Goal: Information Seeking & Learning: Learn about a topic

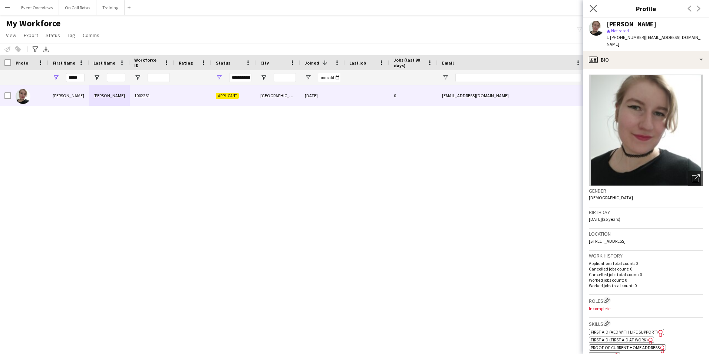
click at [589, 8] on app-icon "Close pop-in" at bounding box center [593, 8] width 11 height 11
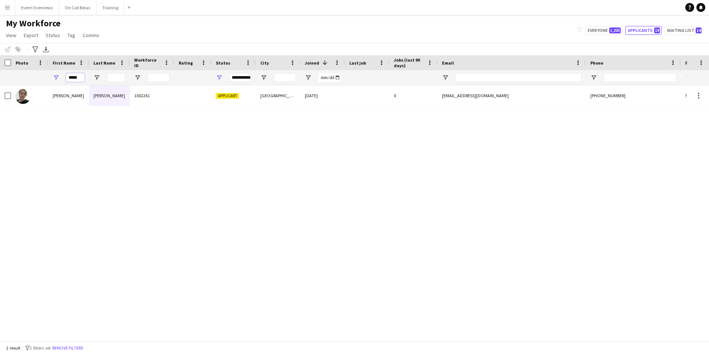
drag, startPoint x: 83, startPoint y: 79, endPoint x: 75, endPoint y: 84, distance: 9.9
click at [75, 84] on div "*****" at bounding box center [75, 77] width 19 height 15
type input "*"
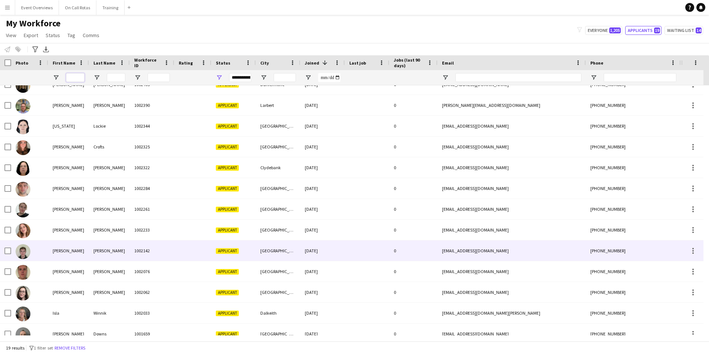
scroll to position [145, 0]
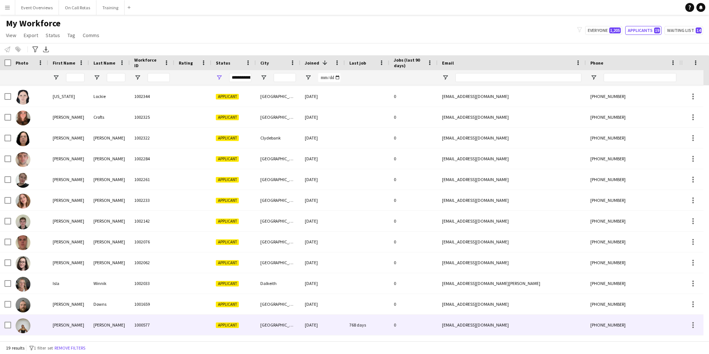
click at [142, 327] on div "1000577" at bounding box center [152, 324] width 44 height 20
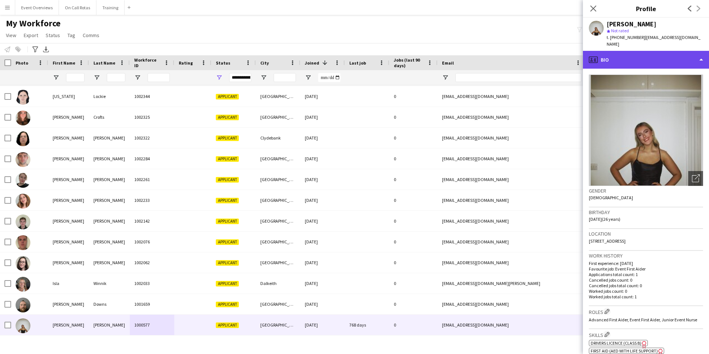
click at [643, 51] on div "profile Bio" at bounding box center [646, 60] width 126 height 18
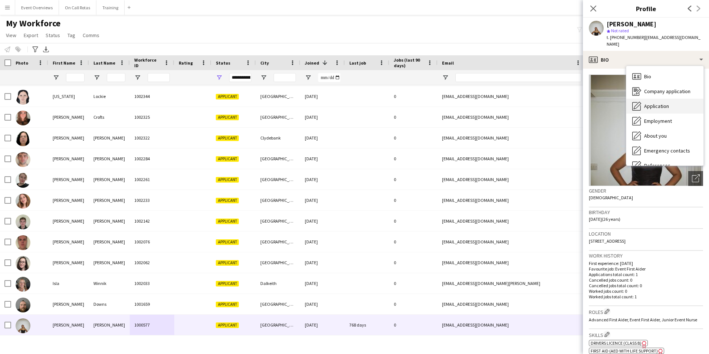
click at [661, 103] on span "Application" at bounding box center [656, 106] width 25 height 7
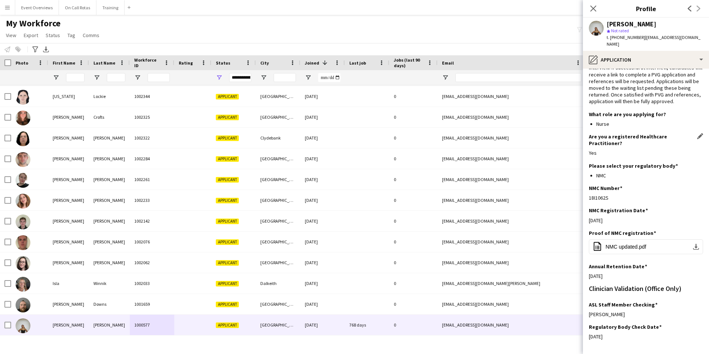
scroll to position [0, 0]
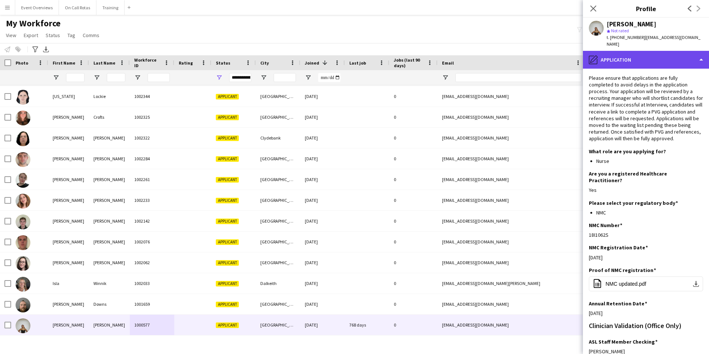
click at [636, 51] on div "pencil4 Application" at bounding box center [646, 60] width 126 height 18
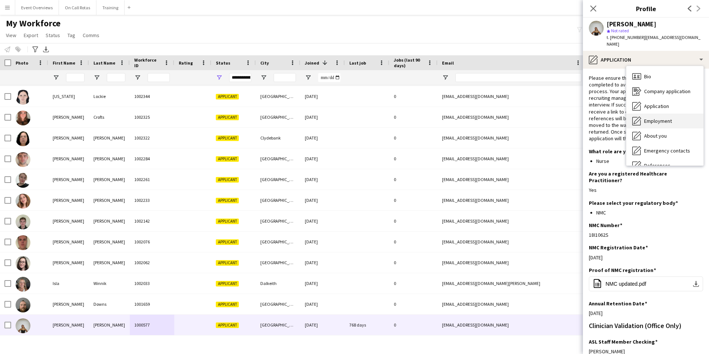
click at [673, 113] on div "Employment Employment" at bounding box center [664, 120] width 77 height 15
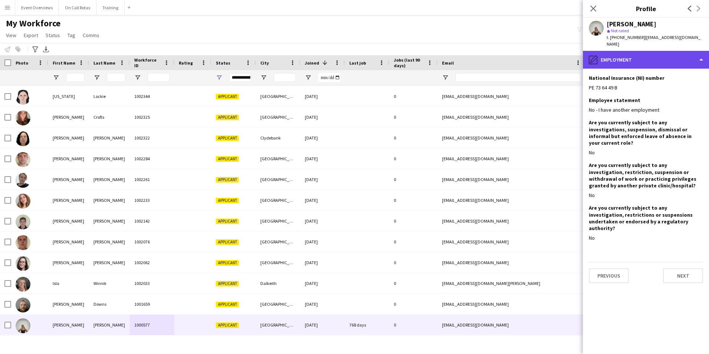
click at [615, 52] on div "pencil4 Employment" at bounding box center [646, 60] width 126 height 18
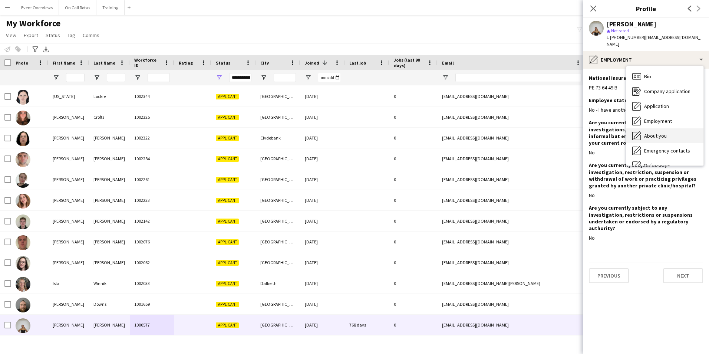
click at [656, 133] on div "About you About you" at bounding box center [664, 135] width 77 height 15
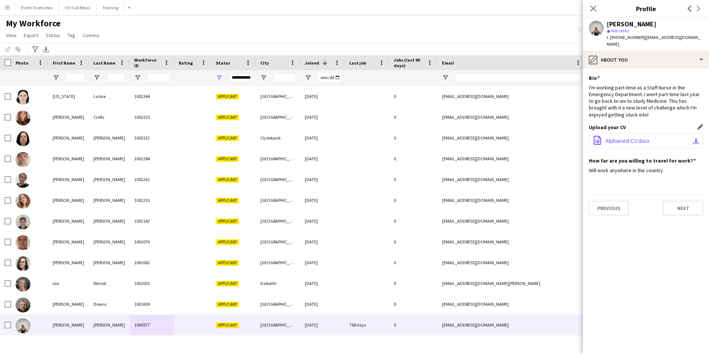
click at [612, 138] on span "Alphamed CV.docx" at bounding box center [627, 141] width 44 height 6
drag, startPoint x: 547, startPoint y: 17, endPoint x: 695, endPoint y: 86, distance: 162.3
click at [547, 17] on main "My Workforce View Views Default view Active Staff Applications - First Aider Ap…" at bounding box center [354, 179] width 709 height 329
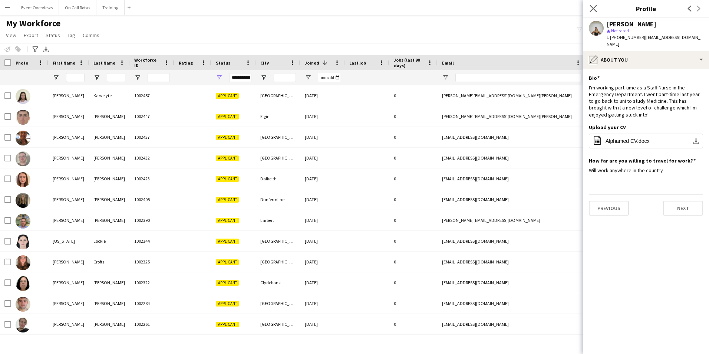
click at [596, 10] on icon "Close pop-in" at bounding box center [592, 8] width 7 height 7
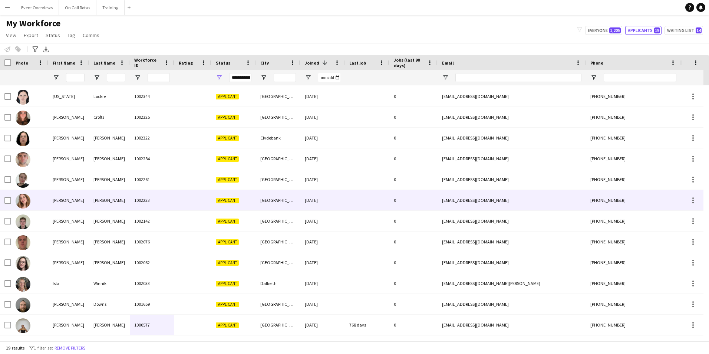
scroll to position [107, 0]
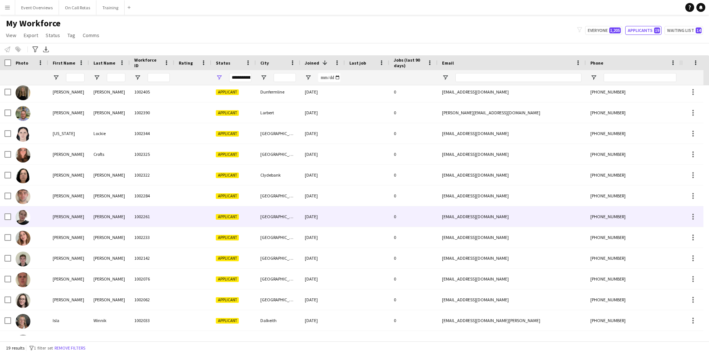
click at [102, 214] on div "[PERSON_NAME]" at bounding box center [109, 216] width 41 height 20
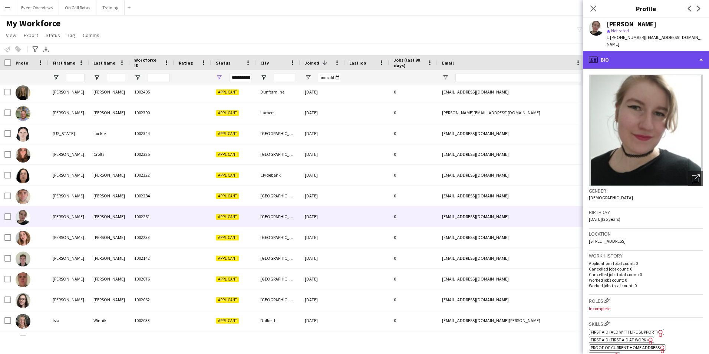
click at [629, 56] on div "profile Bio" at bounding box center [646, 60] width 126 height 18
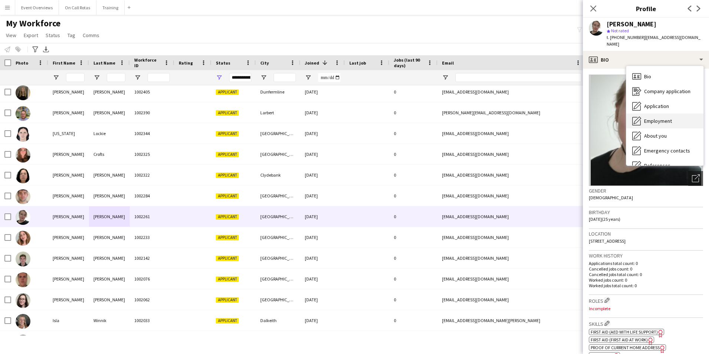
click at [653, 118] on span "Employment" at bounding box center [658, 121] width 28 height 7
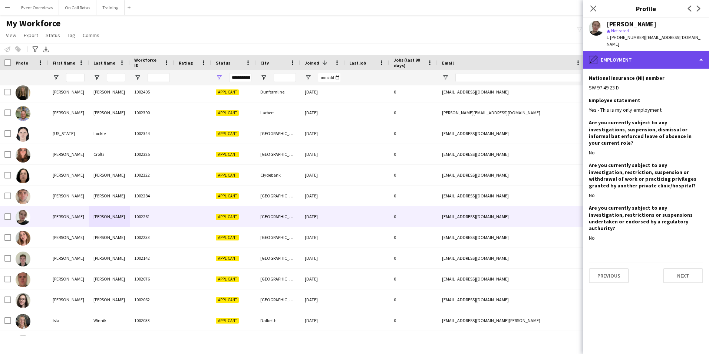
click at [642, 54] on div "pencil4 Employment" at bounding box center [646, 60] width 126 height 18
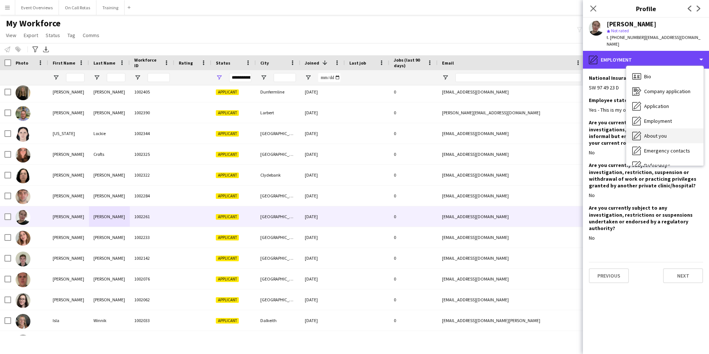
scroll to position [37, 0]
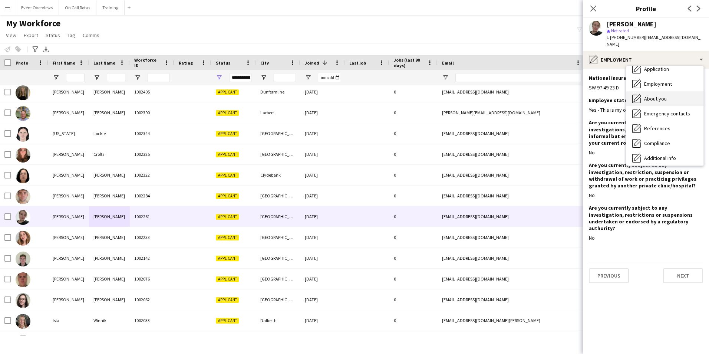
click at [660, 95] on span "About you" at bounding box center [655, 98] width 23 height 7
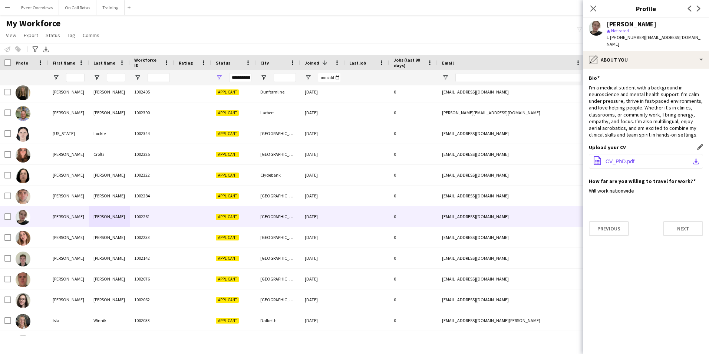
click at [611, 158] on span "CV_PhD.pdf" at bounding box center [619, 161] width 29 height 6
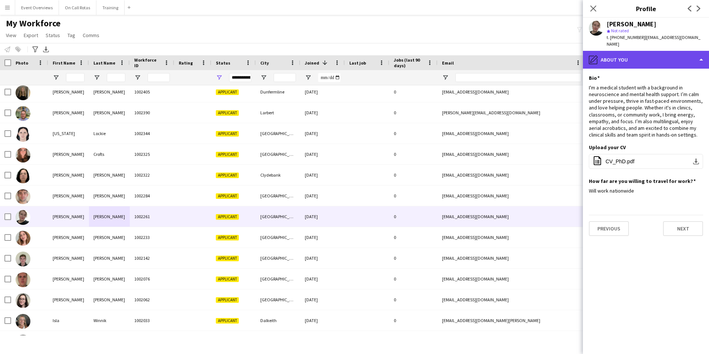
click at [614, 55] on div "pencil4 About you" at bounding box center [646, 60] width 126 height 18
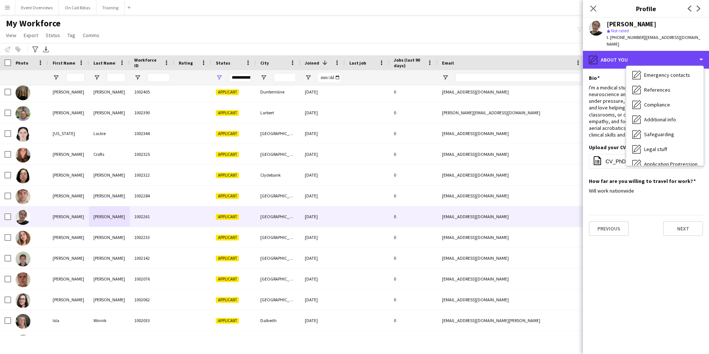
scroll to position [129, 0]
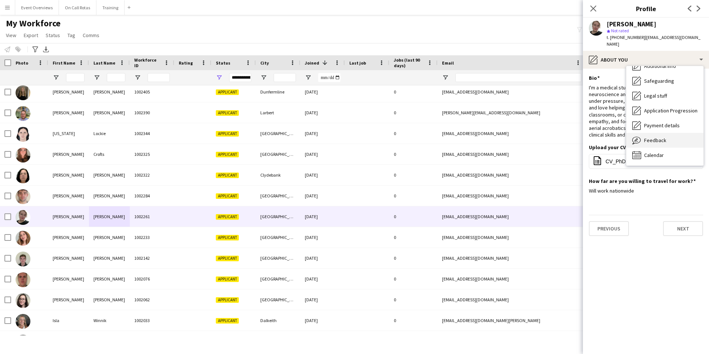
click at [662, 137] on span "Feedback" at bounding box center [655, 140] width 22 height 7
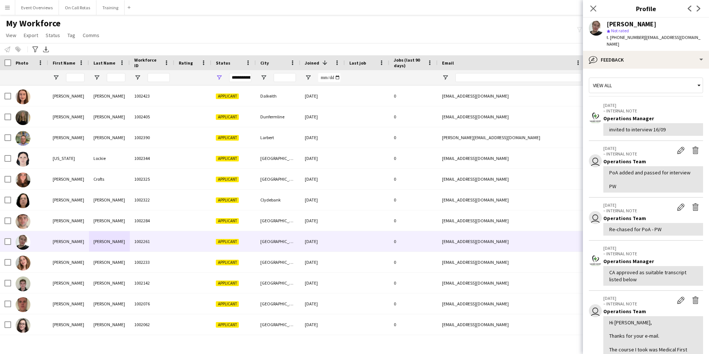
scroll to position [0, 0]
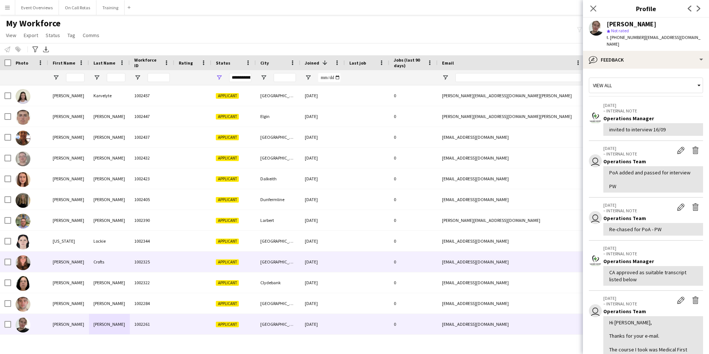
click at [64, 244] on div "[US_STATE]" at bounding box center [68, 241] width 41 height 20
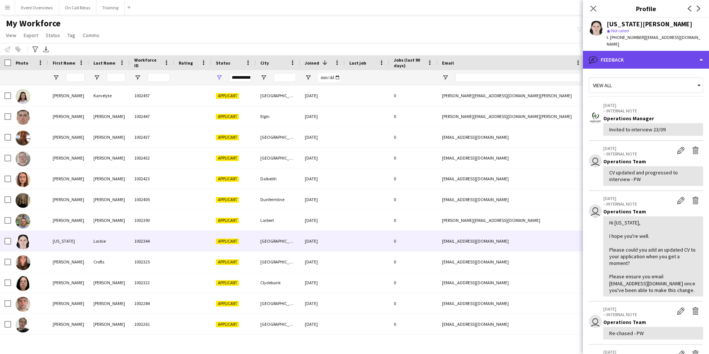
click at [644, 57] on div "bubble-pencil Feedback" at bounding box center [646, 60] width 126 height 18
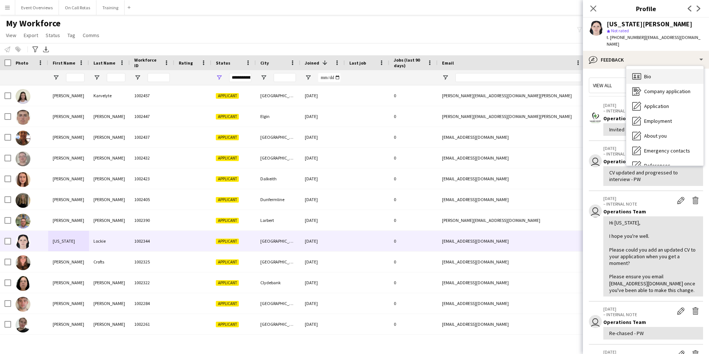
click at [649, 73] on span "Bio" at bounding box center [647, 76] width 7 height 7
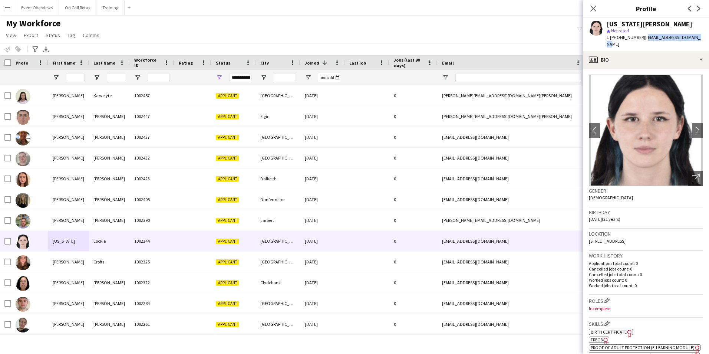
drag, startPoint x: 694, startPoint y: 38, endPoint x: 642, endPoint y: 41, distance: 52.0
click at [642, 41] on div "[US_STATE][PERSON_NAME] star Not rated t. [PHONE_NUMBER] | [EMAIL_ADDRESS][DOMA…" at bounding box center [646, 34] width 126 height 33
copy span "[EMAIL_ADDRESS][DOMAIN_NAME]"
click at [592, 11] on icon "Close pop-in" at bounding box center [592, 8] width 7 height 7
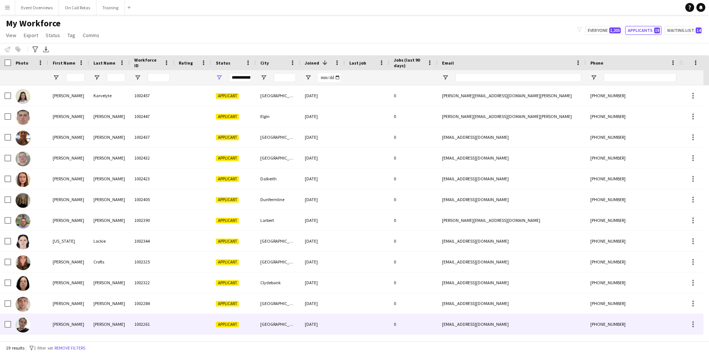
click at [114, 325] on div "[PERSON_NAME]" at bounding box center [109, 324] width 41 height 20
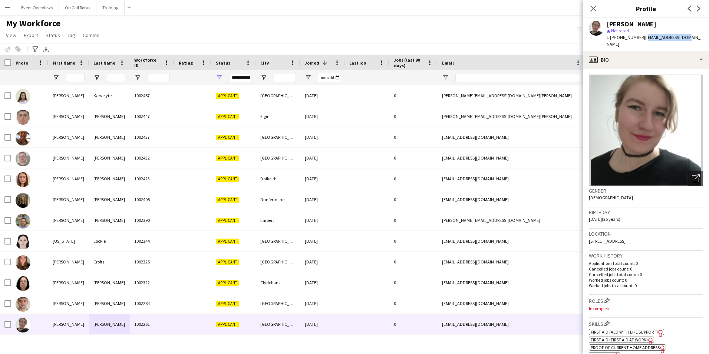
drag, startPoint x: 680, startPoint y: 36, endPoint x: 642, endPoint y: 40, distance: 38.0
click at [642, 40] on span "| [EMAIL_ADDRESS][DOMAIN_NAME]" at bounding box center [653, 40] width 94 height 12
copy span "[EMAIL_ADDRESS][DOMAIN_NAME]"
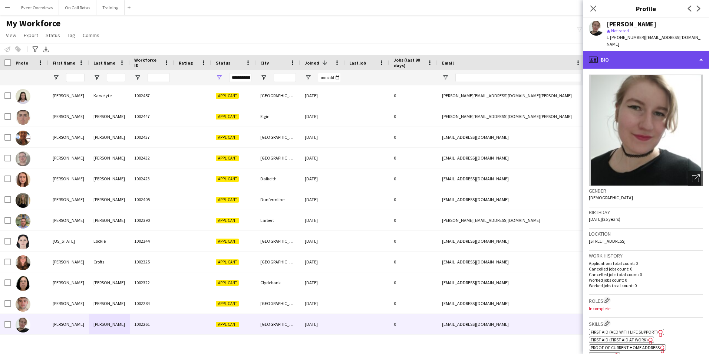
click at [634, 52] on div "profile Bio" at bounding box center [646, 60] width 126 height 18
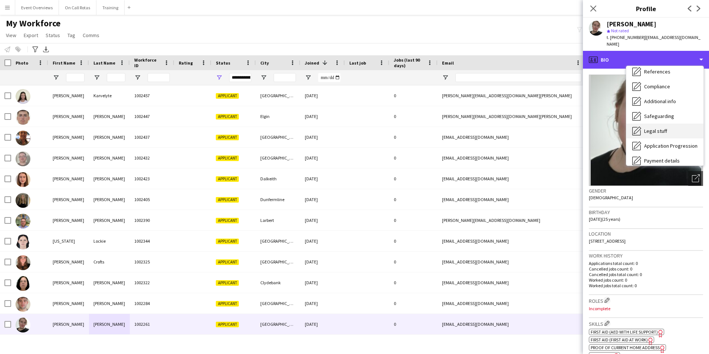
scroll to position [129, 0]
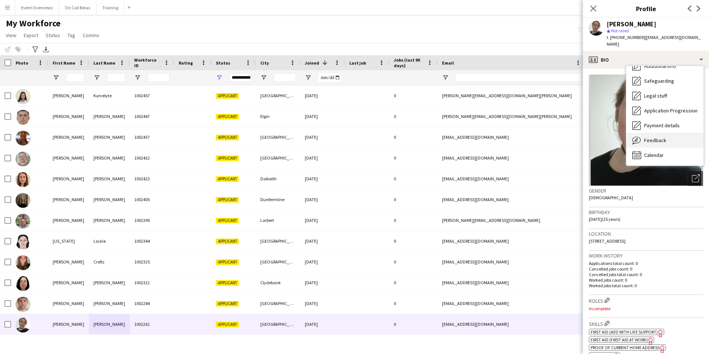
click at [666, 134] on div "Feedback Feedback" at bounding box center [664, 140] width 77 height 15
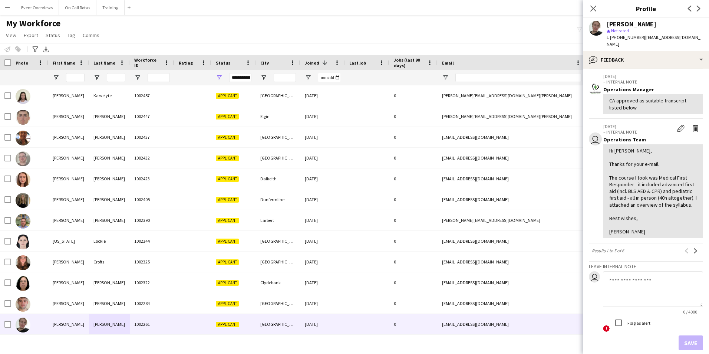
scroll to position [210, 0]
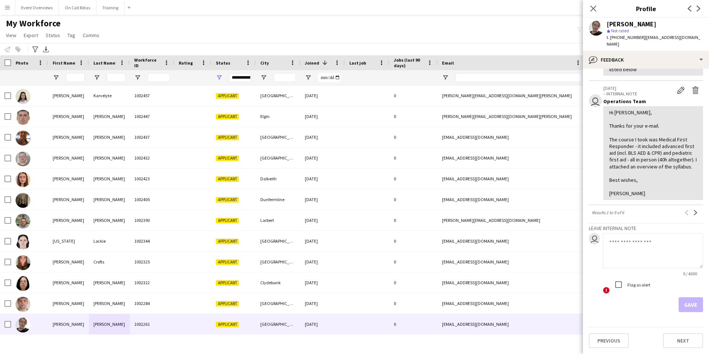
click at [653, 249] on textarea at bounding box center [653, 250] width 100 height 35
type textarea "**********"
click at [685, 302] on button "Save" at bounding box center [690, 304] width 24 height 15
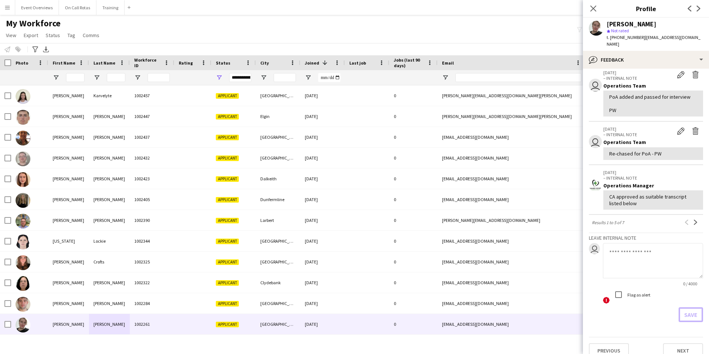
scroll to position [129, 0]
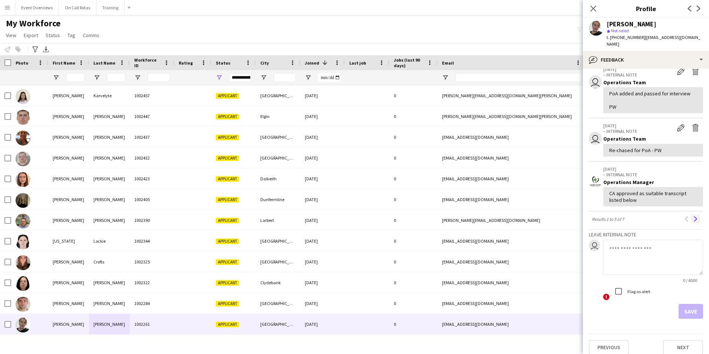
click at [693, 216] on app-icon "Next" at bounding box center [695, 218] width 5 height 5
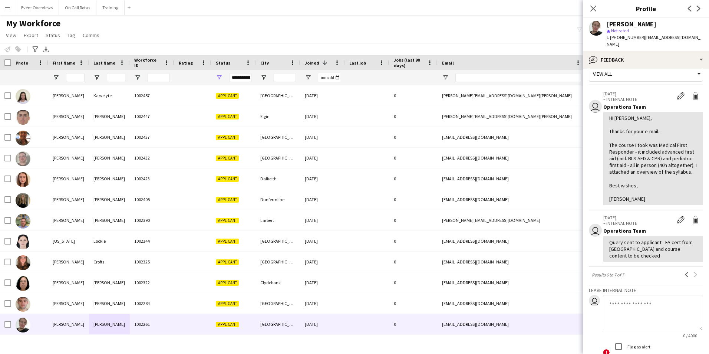
scroll to position [0, 0]
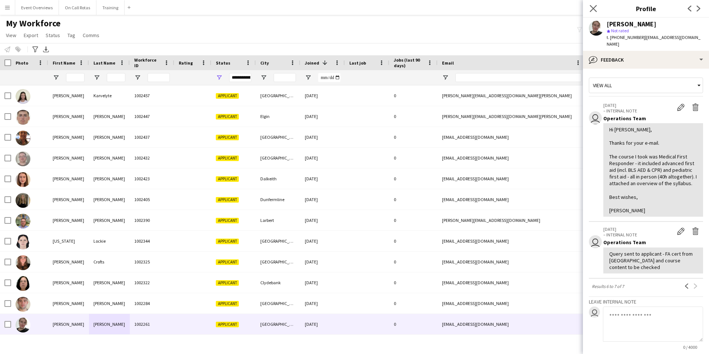
click at [595, 4] on app-icon "Close pop-in" at bounding box center [593, 8] width 11 height 11
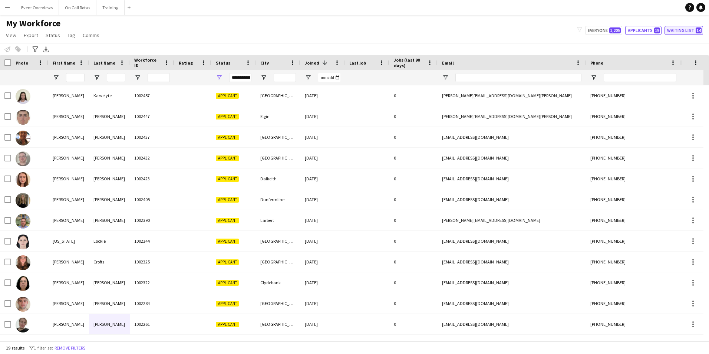
click at [677, 30] on button "Waiting list 14" at bounding box center [683, 30] width 39 height 9
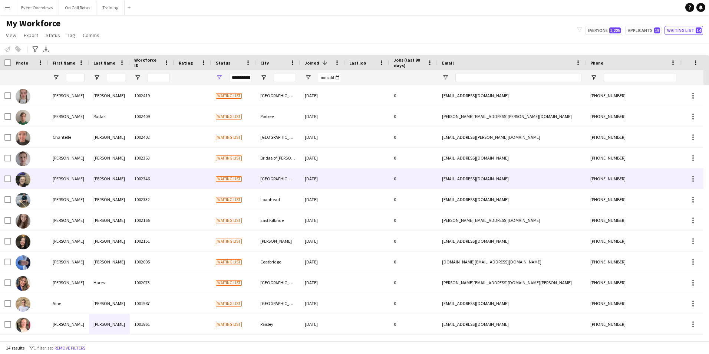
click at [136, 169] on div "1002346" at bounding box center [152, 178] width 44 height 20
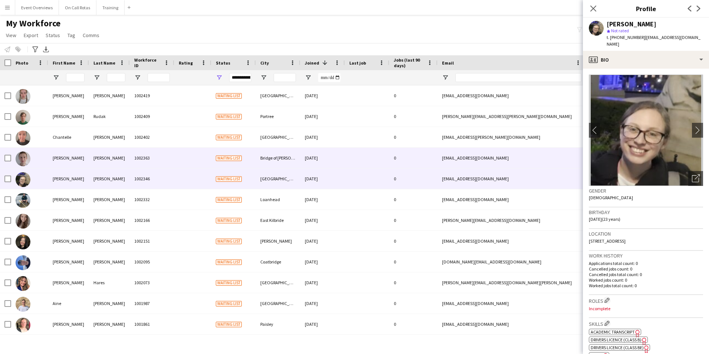
click at [162, 163] on div "1002363" at bounding box center [152, 158] width 44 height 20
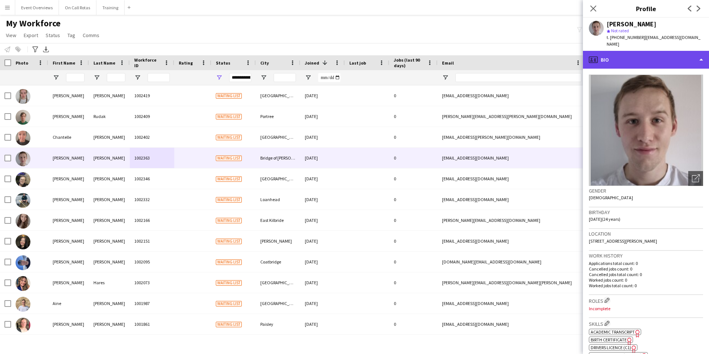
click at [681, 55] on div "profile Bio" at bounding box center [646, 60] width 126 height 18
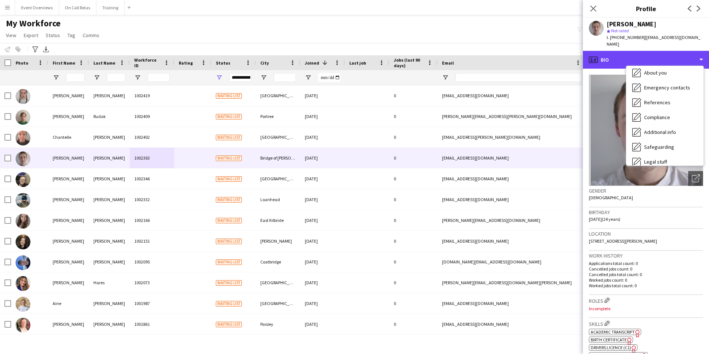
scroll to position [129, 0]
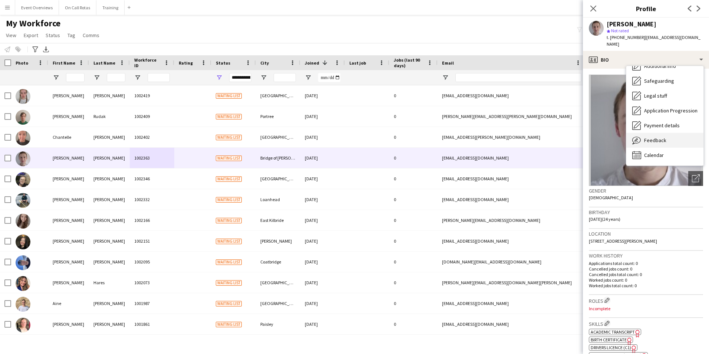
click at [669, 133] on div "Feedback Feedback" at bounding box center [664, 140] width 77 height 15
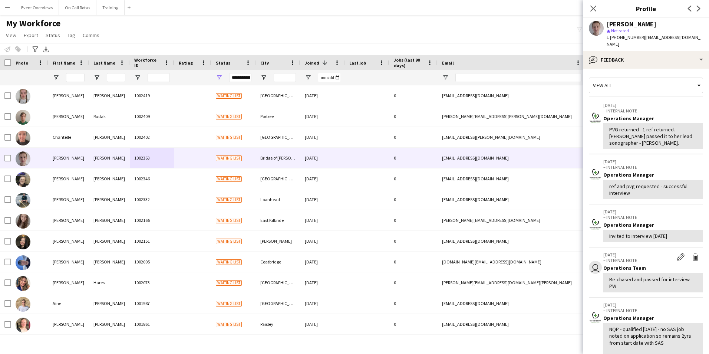
click at [649, 69] on app-crew-profile-feedback-tab "View all [DATE] – INTERNAL NOTE Operations Manager PVG returned - 1 ref returne…" at bounding box center [646, 211] width 126 height 285
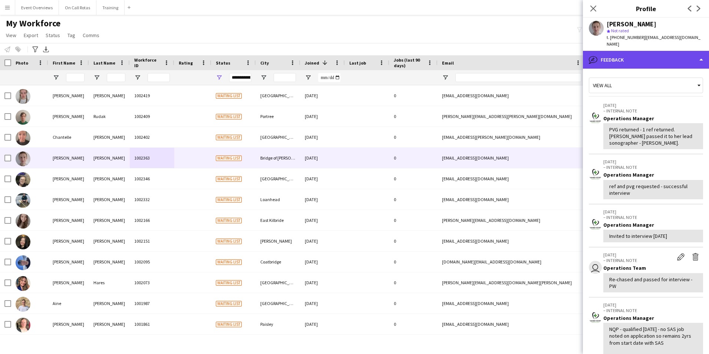
click at [648, 51] on div "bubble-pencil Feedback" at bounding box center [646, 60] width 126 height 18
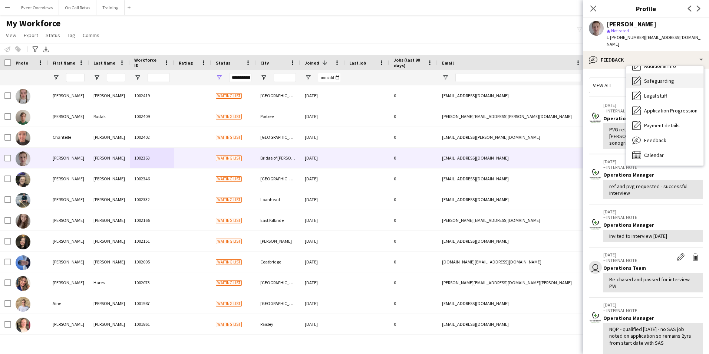
click at [646, 77] on span "Safeguarding" at bounding box center [659, 80] width 30 height 7
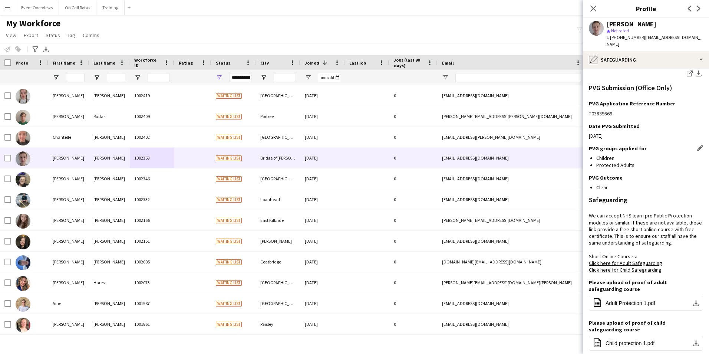
scroll to position [0, 0]
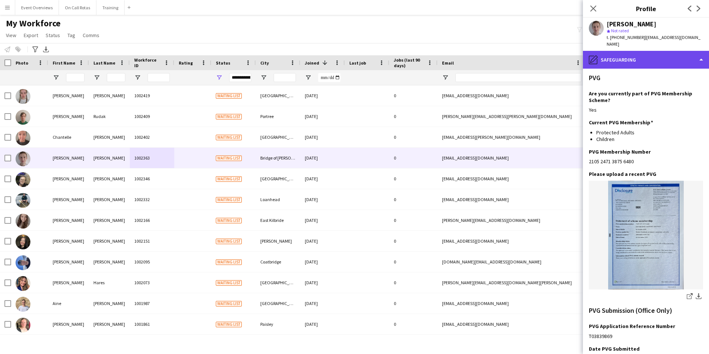
click at [633, 51] on div "pencil4 Safeguarding" at bounding box center [646, 60] width 126 height 18
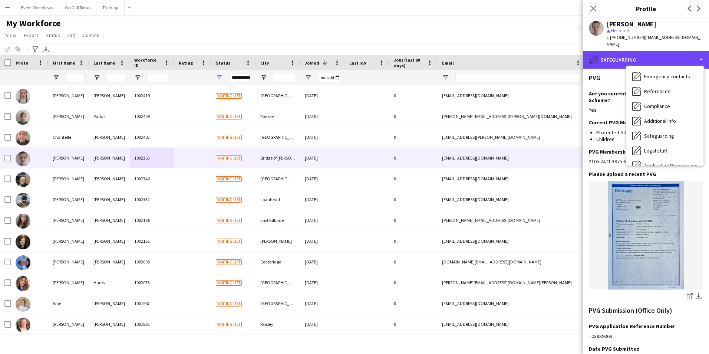
scroll to position [37, 0]
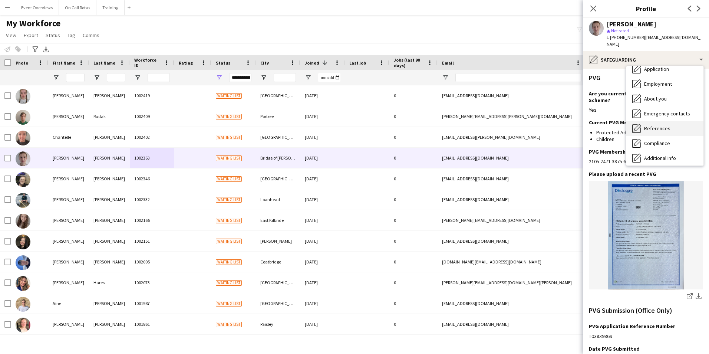
click at [654, 125] on span "References" at bounding box center [657, 128] width 26 height 7
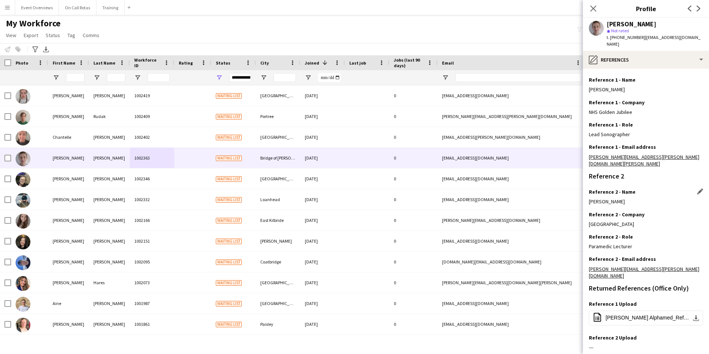
scroll to position [100, 0]
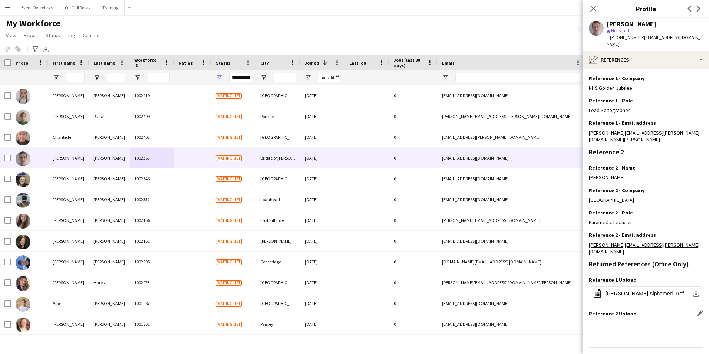
click at [697, 310] on app-icon "Edit this field" at bounding box center [700, 313] width 6 height 6
click at [673, 320] on button "Upload new file" at bounding box center [679, 326] width 46 height 12
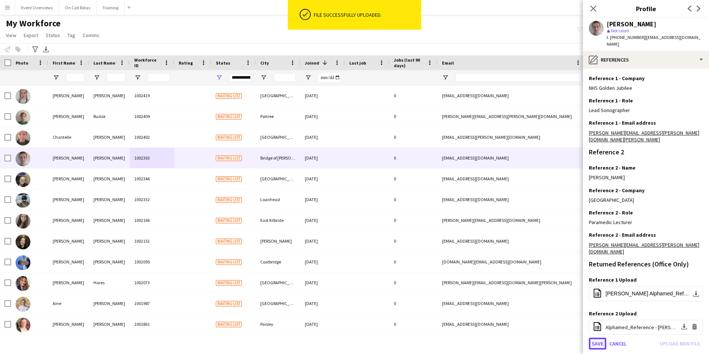
click at [601, 337] on button "Save" at bounding box center [597, 343] width 17 height 12
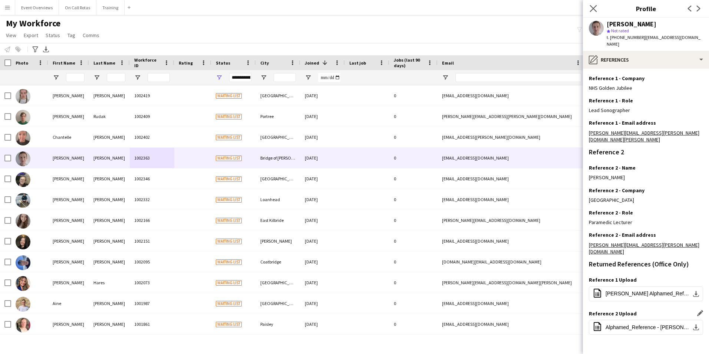
click at [592, 5] on icon "Close pop-in" at bounding box center [592, 8] width 7 height 7
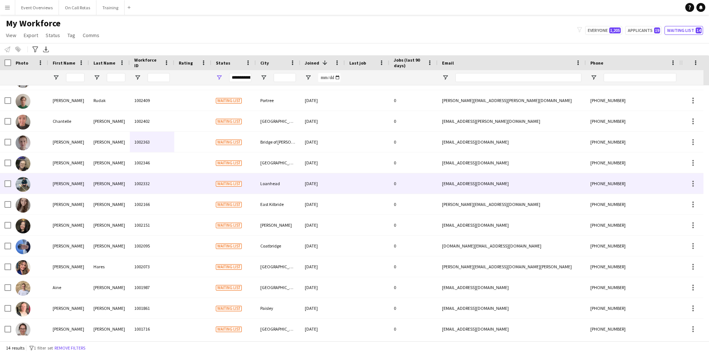
scroll to position [0, 0]
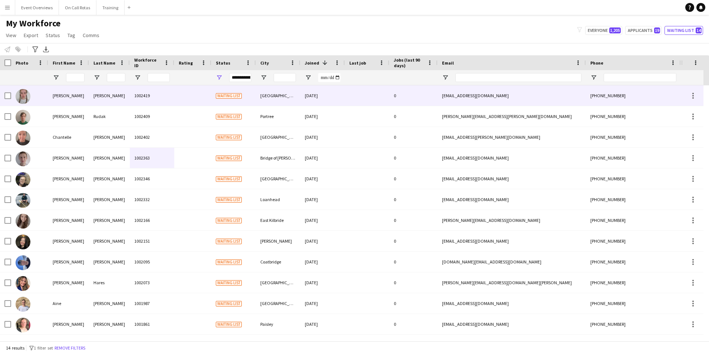
click at [105, 94] on div "[PERSON_NAME]" at bounding box center [109, 95] width 41 height 20
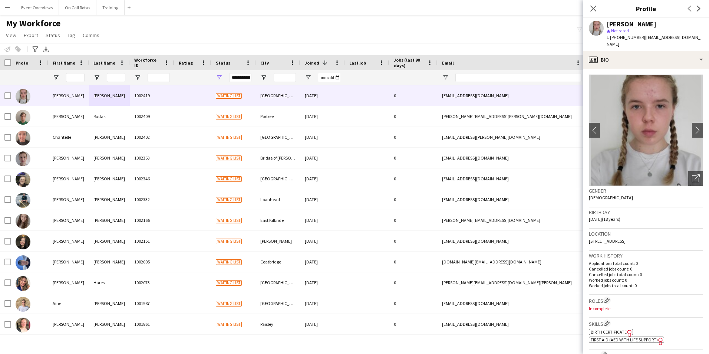
click at [636, 42] on div "[PERSON_NAME] star Not rated t. [PHONE_NUMBER] | [EMAIL_ADDRESS][DOMAIN_NAME]" at bounding box center [646, 34] width 126 height 33
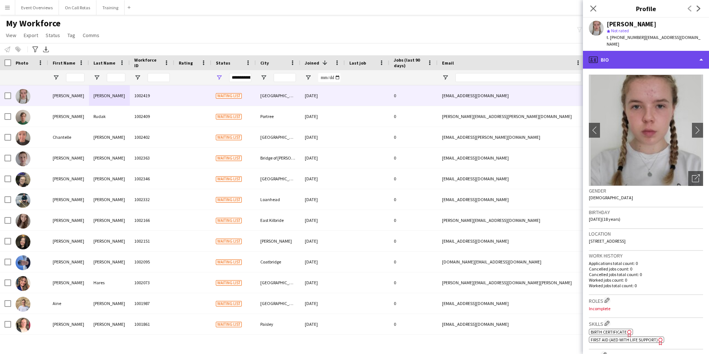
click at [652, 56] on div "profile Bio" at bounding box center [646, 60] width 126 height 18
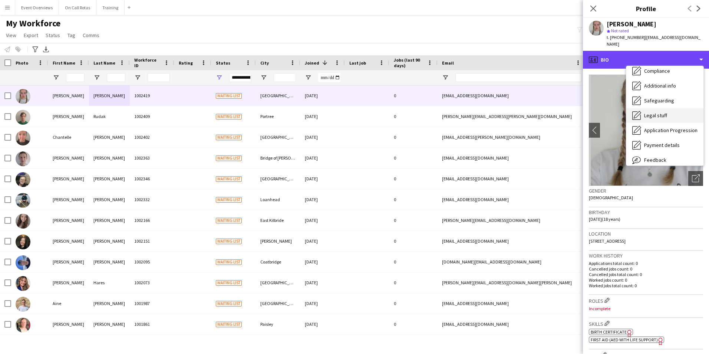
scroll to position [92, 0]
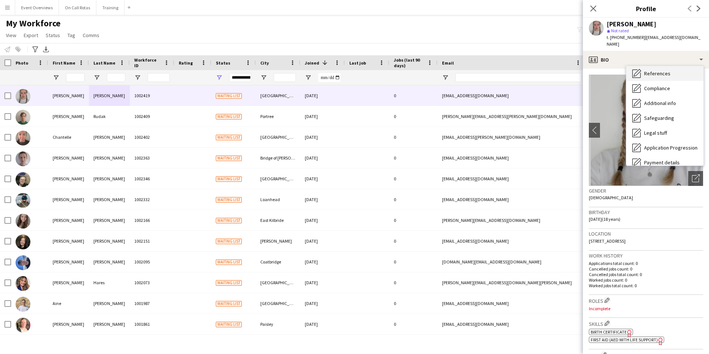
click at [655, 70] on span "References" at bounding box center [657, 73] width 26 height 7
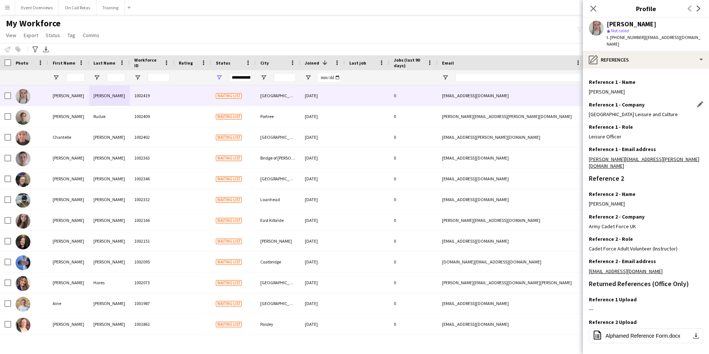
scroll to position [100, 0]
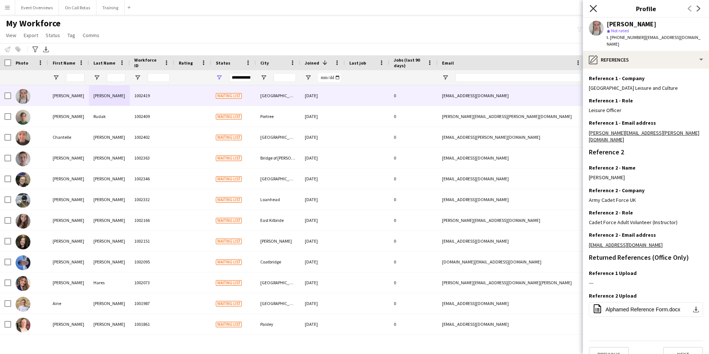
click at [594, 8] on icon at bounding box center [592, 8] width 7 height 7
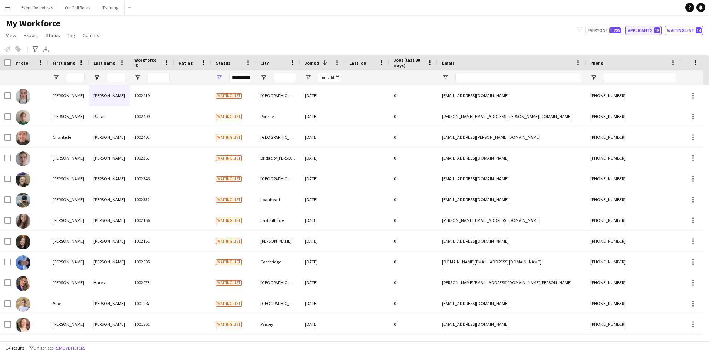
drag, startPoint x: 675, startPoint y: 27, endPoint x: 653, endPoint y: 29, distance: 21.2
click at [673, 27] on button "Waiting list 14" at bounding box center [683, 30] width 39 height 9
click at [653, 29] on button "Applicants 19" at bounding box center [643, 30] width 36 height 9
type input "**********"
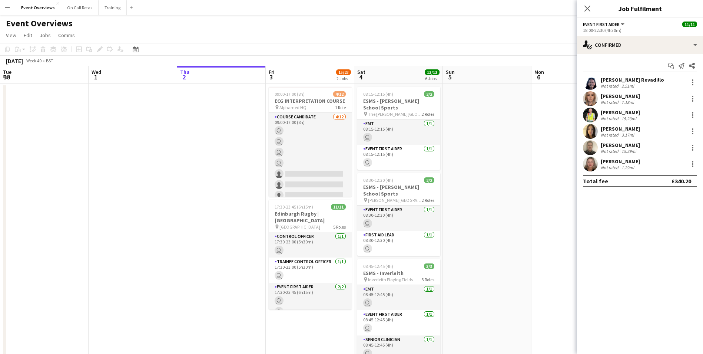
scroll to position [0, 256]
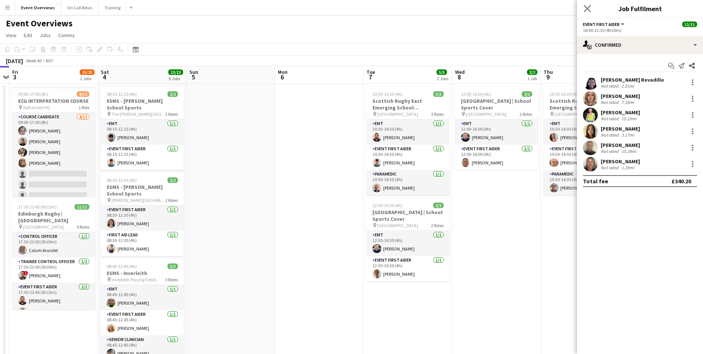
click at [590, 4] on app-icon "Close pop-in" at bounding box center [587, 8] width 11 height 11
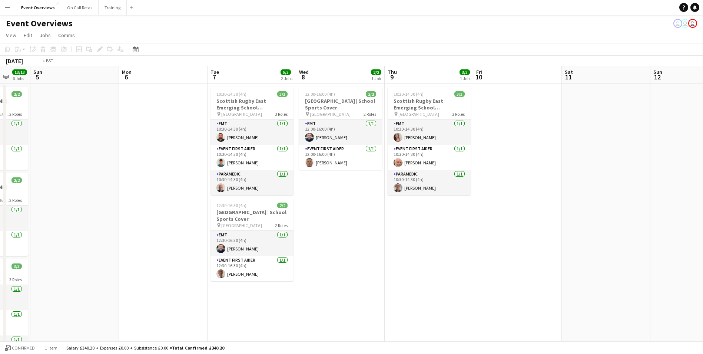
drag, startPoint x: 512, startPoint y: 221, endPoint x: 178, endPoint y: 239, distance: 333.7
click at [178, 239] on app-calendar-viewport "Thu 2 Fri 3 15/23 2 Jobs Sat 4 13/13 6 Jobs Sun 5 Mon 6 Tue 7 5/5 2 Jobs Wed 8 …" at bounding box center [351, 351] width 703 height 570
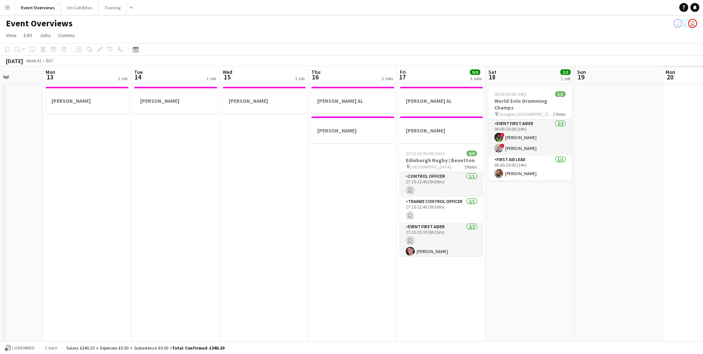
scroll to position [0, 201]
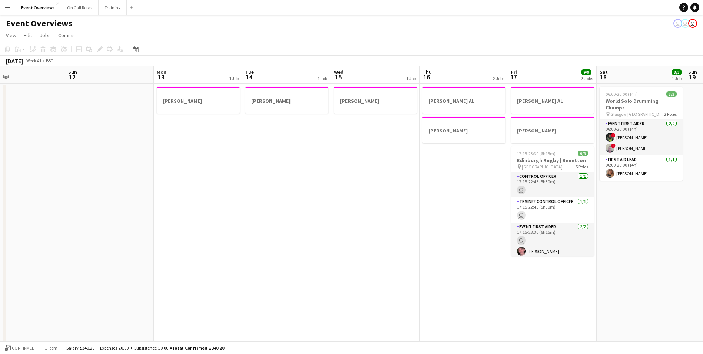
drag, startPoint x: 453, startPoint y: 220, endPoint x: 60, endPoint y: 205, distance: 393.6
click at [60, 205] on app-calendar-viewport "Thu 9 3/3 1 Job Fri 10 Sat 11 Sun 12 Mon 13 1 Job Tue 14 1 Job Wed 15 1 Job Thu…" at bounding box center [351, 351] width 703 height 570
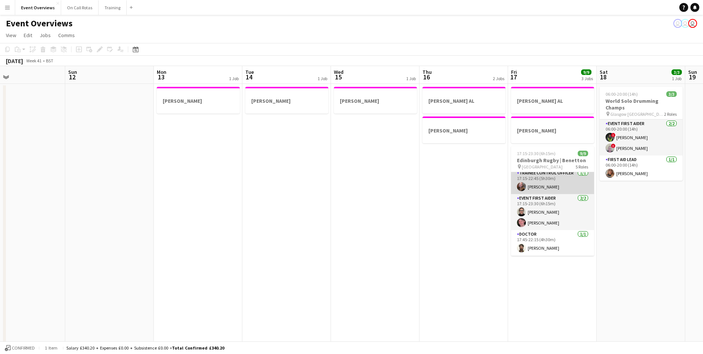
scroll to position [0, 0]
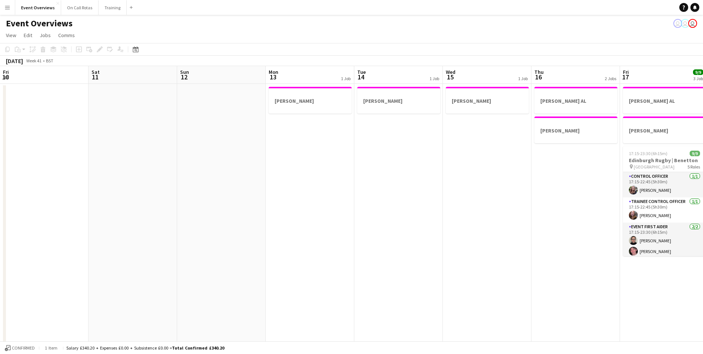
drag, startPoint x: 241, startPoint y: 211, endPoint x: 478, endPoint y: 205, distance: 237.3
click at [593, 201] on app-calendar-viewport "Wed 8 2/2 1 Job Thu 9 3/3 1 Job Fri 10 Sat 11 Sun 12 Mon 13 1 Job Tue 14 1 Job …" at bounding box center [351, 351] width 703 height 570
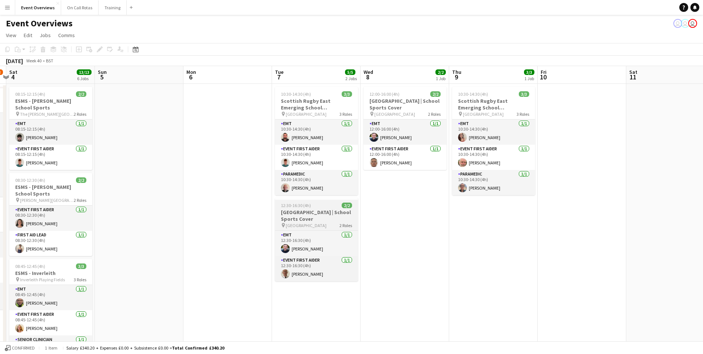
drag, startPoint x: 387, startPoint y: 209, endPoint x: 341, endPoint y: 227, distance: 49.9
click at [639, 209] on app-calendar-viewport "Thu 2 Fri 3 15/23 2 Jobs Sat 4 13/13 6 Jobs Sun 5 Mon 6 Tue 7 5/5 2 Jobs Wed 8 …" at bounding box center [351, 351] width 703 height 570
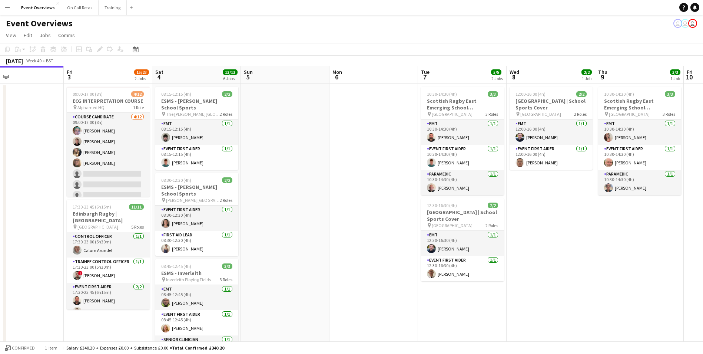
drag, startPoint x: 412, startPoint y: 228, endPoint x: 517, endPoint y: 225, distance: 104.9
click at [517, 225] on app-calendar-viewport "Tue 30 Wed 1 Thu 2 Fri 3 15/23 2 Jobs Sat 4 13/13 6 Jobs Sun 5 Mon 6 Tue 7 5/5 …" at bounding box center [351, 351] width 703 height 570
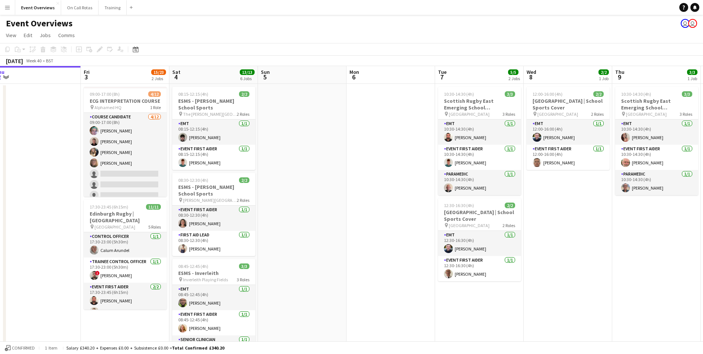
click at [549, 238] on app-date-cell "12:00-16:00 (4h) 2/2 Glenalmond College | School Sports Cover pin Glenalmond Co…" at bounding box center [568, 360] width 89 height 553
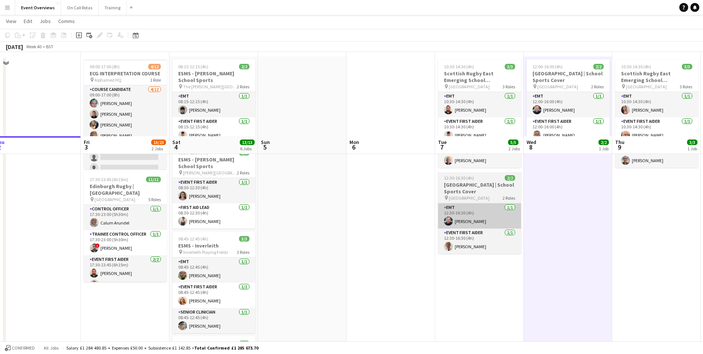
scroll to position [0, 0]
